Goal: Book appointment/travel/reservation

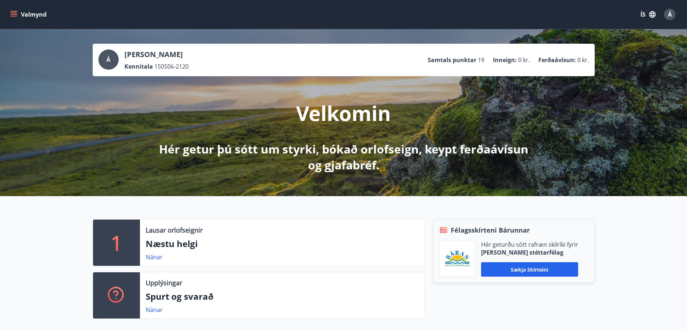
click at [14, 10] on button "Valmynd" at bounding box center [29, 14] width 41 height 13
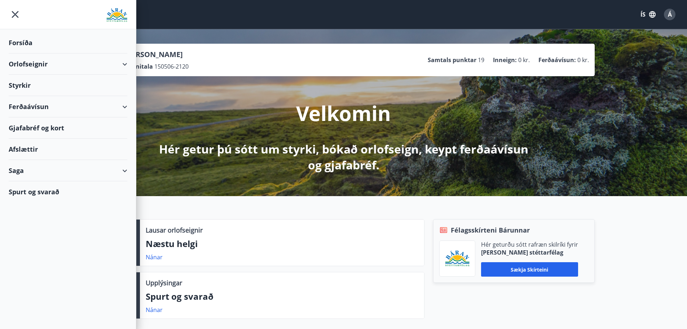
click at [31, 53] on div "Styrkir" at bounding box center [68, 42] width 119 height 21
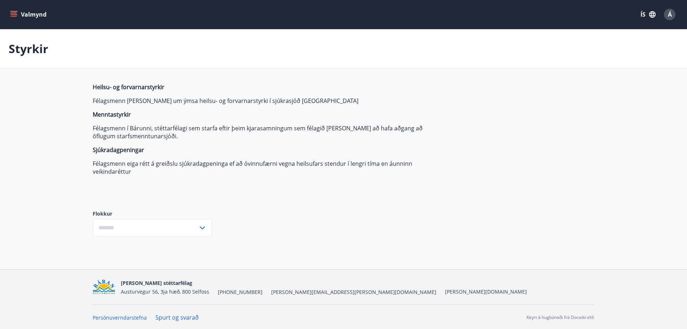
type input "***"
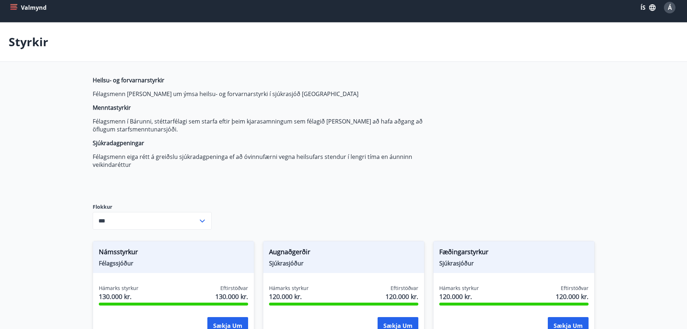
scroll to position [8, 0]
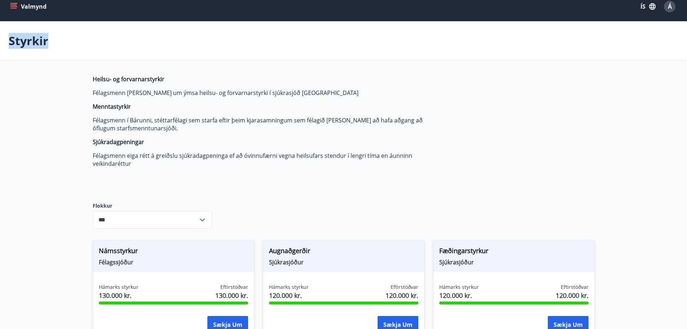
drag, startPoint x: 662, startPoint y: 30, endPoint x: 679, endPoint y: 17, distance: 21.7
click at [10, 6] on icon "menu" at bounding box center [13, 6] width 7 height 7
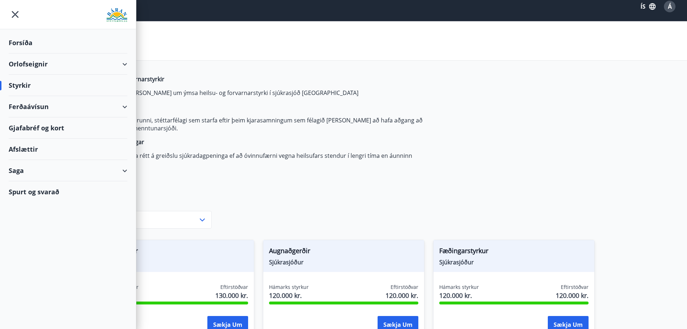
click at [23, 67] on div "Orlofseignir" at bounding box center [68, 63] width 119 height 21
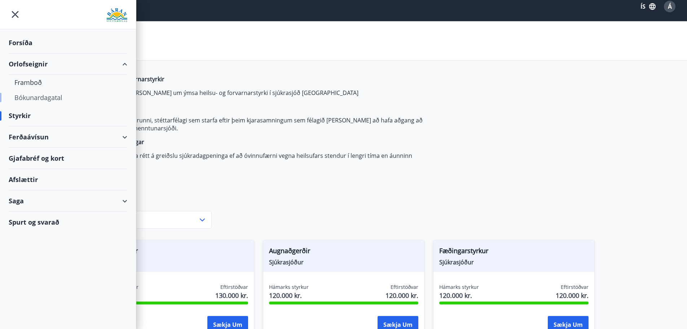
click at [34, 97] on div "Bókunardagatal" at bounding box center [67, 97] width 107 height 15
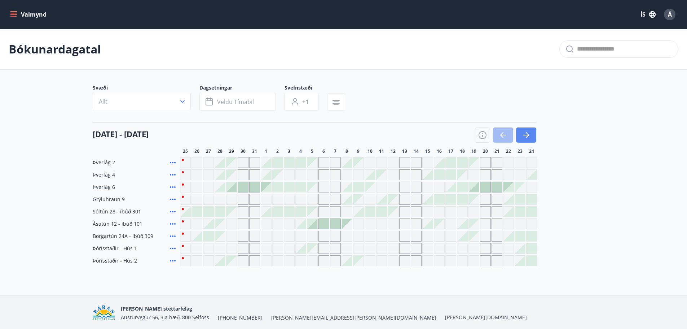
click at [531, 135] on button "button" at bounding box center [526, 134] width 20 height 15
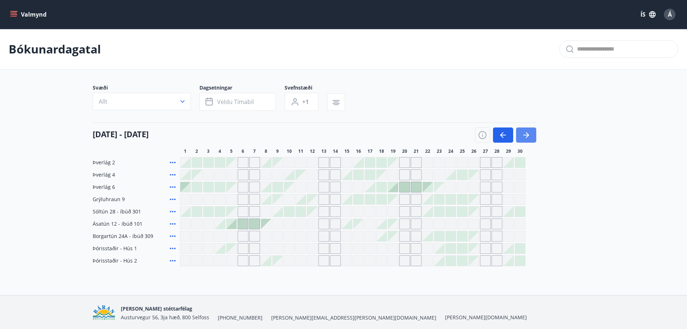
click at [529, 136] on icon "button" at bounding box center [526, 135] width 9 height 9
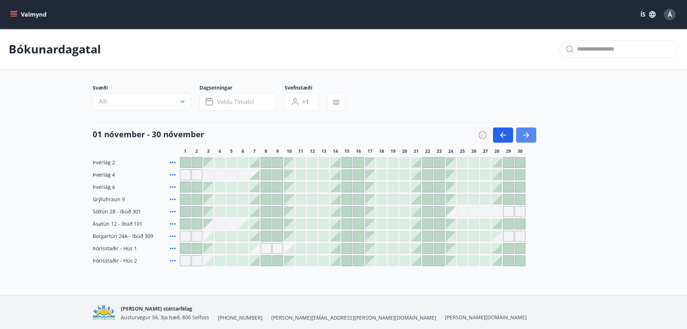
click at [529, 136] on icon "button" at bounding box center [526, 135] width 9 height 9
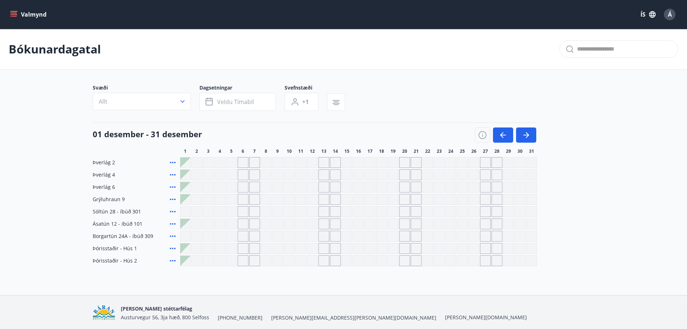
click at [204, 191] on div "Gráir dagar eru ekki bókanlegir" at bounding box center [208, 186] width 11 height 11
drag, startPoint x: 204, startPoint y: 191, endPoint x: 207, endPoint y: 201, distance: 10.1
click at [207, 201] on div "Þverlág 2 Þverlág 4 Þverlág 6 Gráir dagar eru ekki bókanlegir Grýluhraun 9 Sólt…" at bounding box center [344, 211] width 502 height 109
click at [528, 133] on icon "button" at bounding box center [526, 135] width 9 height 9
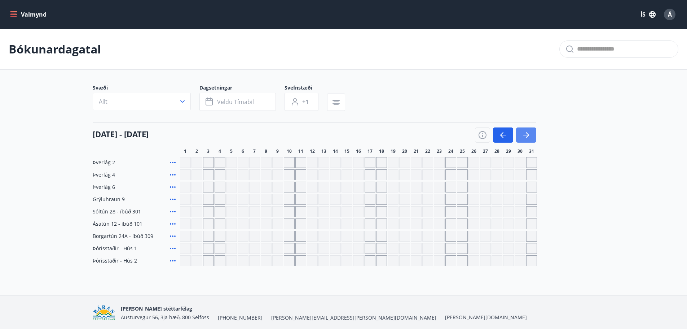
click at [529, 135] on icon "button" at bounding box center [526, 135] width 9 height 9
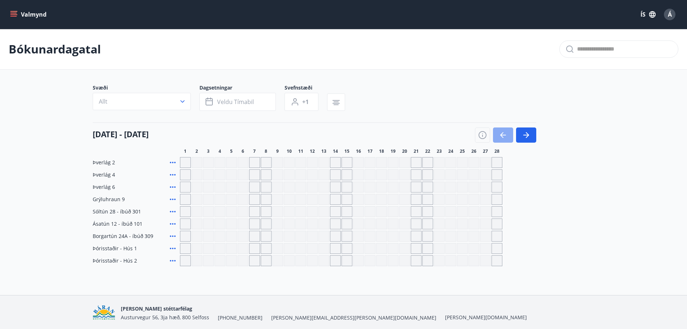
click at [503, 135] on icon "button" at bounding box center [503, 135] width 6 height 1
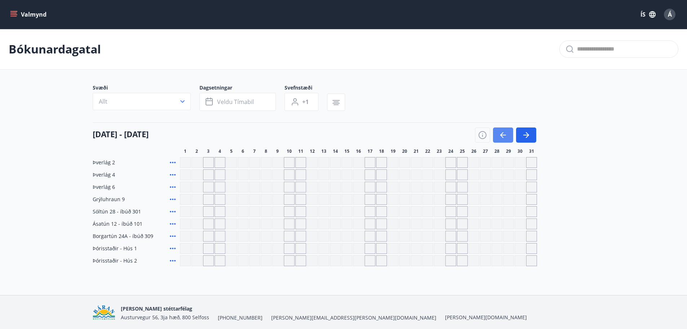
click at [503, 135] on icon "button" at bounding box center [503, 135] width 6 height 1
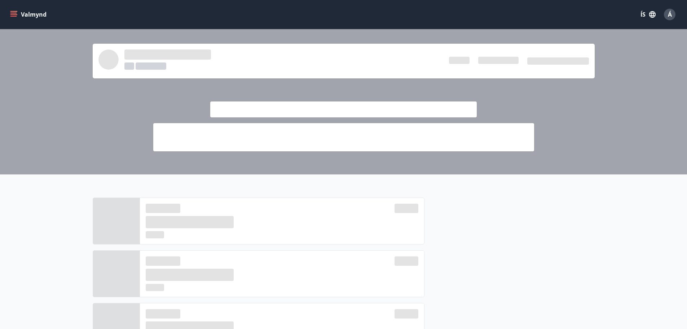
click at [582, 248] on div at bounding box center [509, 302] width 170 height 211
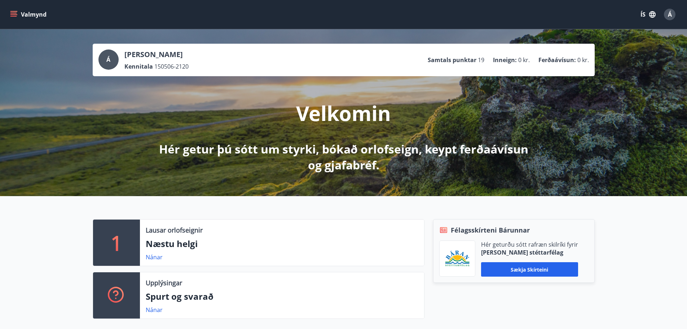
click at [671, 16] on span "Á" at bounding box center [670, 14] width 4 height 8
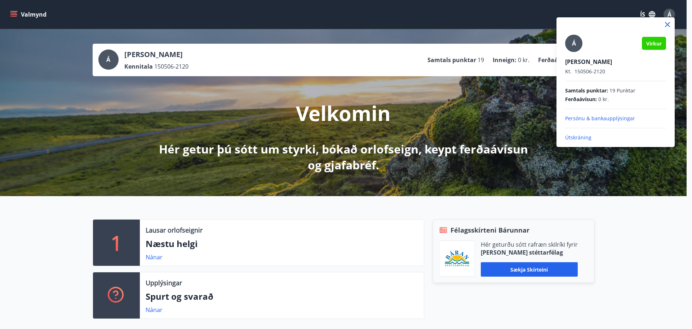
click at [582, 139] on p "Útskráning" at bounding box center [615, 137] width 101 height 7
drag, startPoint x: 574, startPoint y: 136, endPoint x: 573, endPoint y: 143, distance: 6.9
click at [574, 136] on p "Útskráning" at bounding box center [615, 137] width 101 height 7
